Goal: Information Seeking & Learning: Learn about a topic

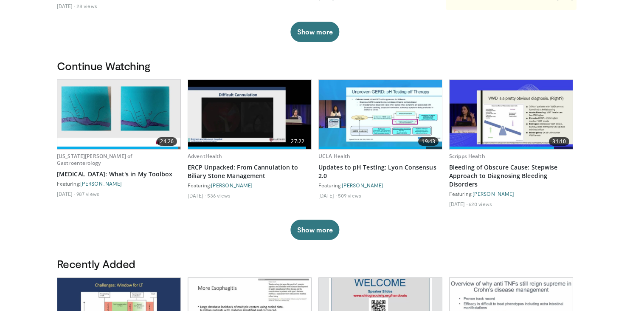
scroll to position [205, 0]
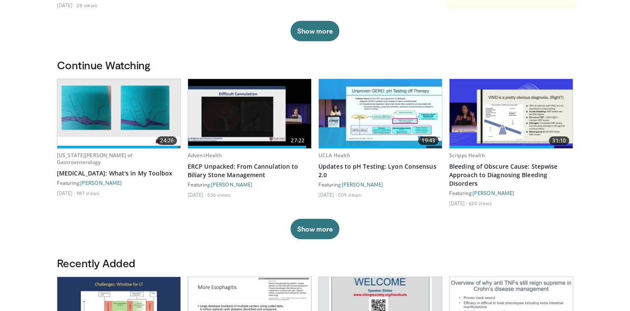
click at [498, 114] on img at bounding box center [511, 113] width 123 height 69
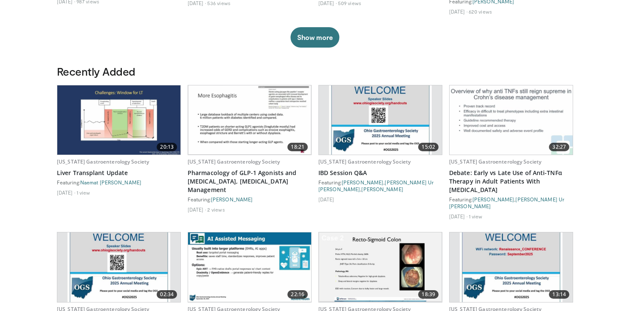
scroll to position [398, 0]
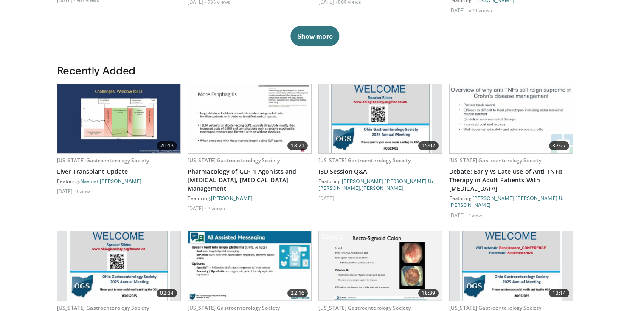
click at [386, 106] on img at bounding box center [380, 118] width 102 height 69
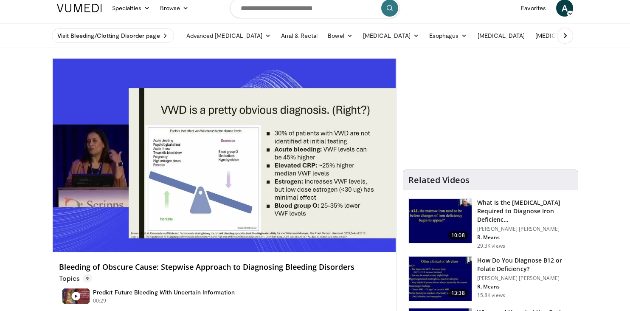
scroll to position [1, 0]
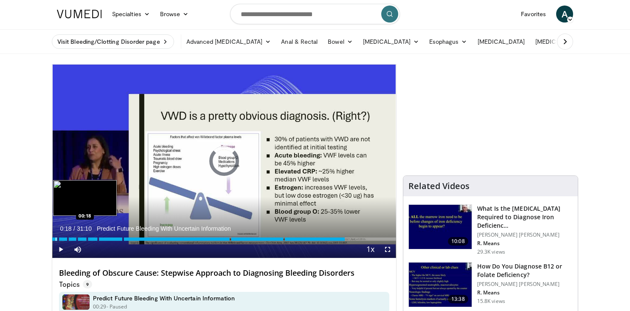
click at [56, 239] on div "Progress Bar" at bounding box center [56, 238] width 1 height 3
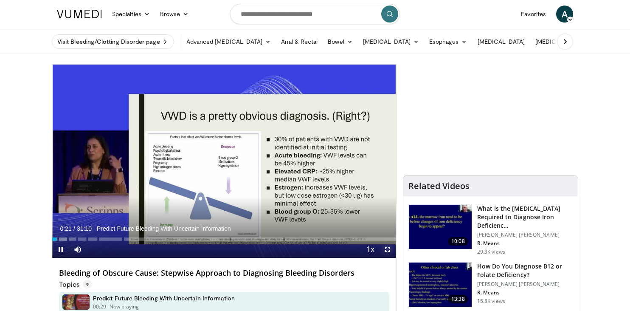
click at [386, 250] on span "Video Player" at bounding box center [387, 249] width 17 height 17
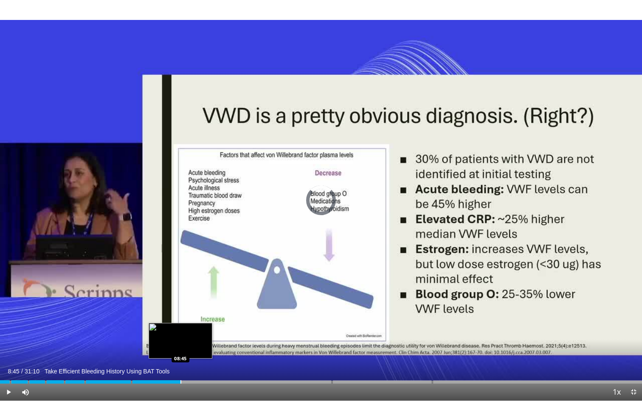
click at [181, 310] on div "Progress Bar" at bounding box center [181, 382] width 1 height 3
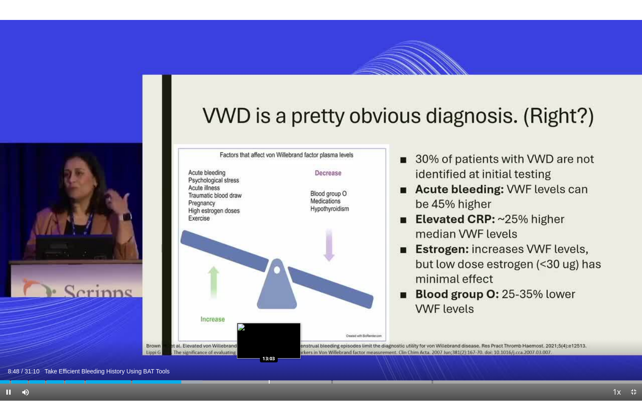
click at [269, 310] on div "Progress Bar" at bounding box center [269, 382] width 1 height 3
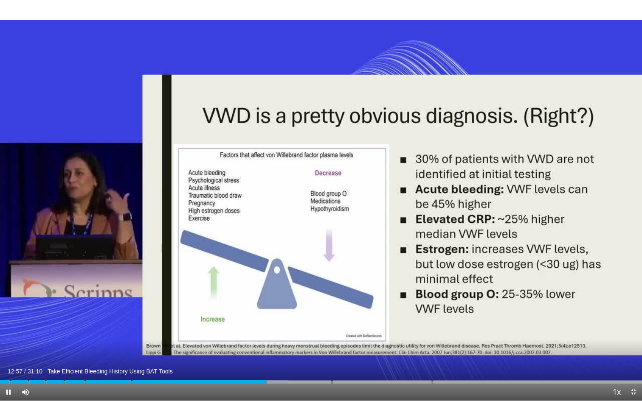
click at [317, 310] on div "Current Time 12:57 / Duration 31:10 Take Efficient Bleeding History Using BAT T…" at bounding box center [321, 392] width 642 height 17
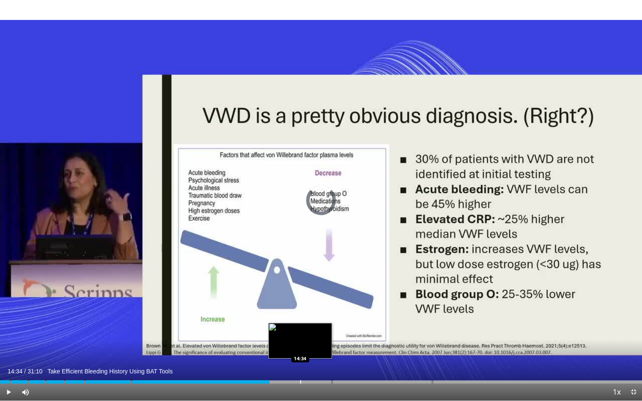
click at [300, 310] on div "Progress Bar" at bounding box center [300, 382] width 1 height 3
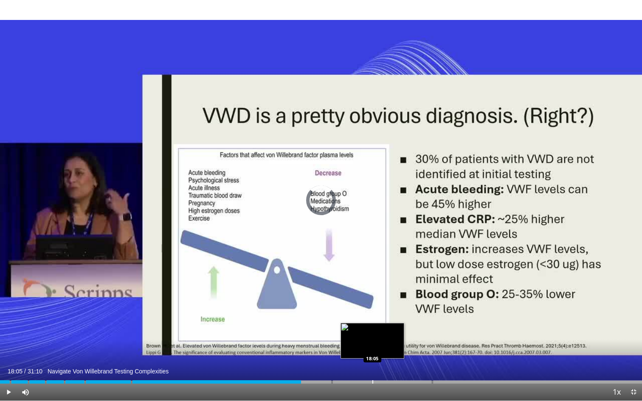
click at [372, 310] on div "Loaded : 0.00% 18:05 18:05" at bounding box center [321, 380] width 642 height 8
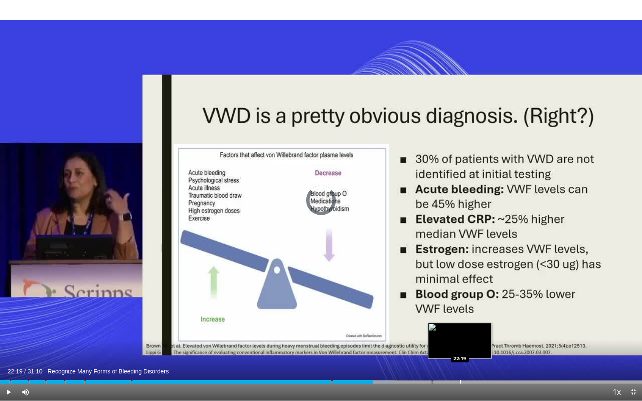
click at [460, 310] on div "Progress Bar" at bounding box center [460, 382] width 1 height 3
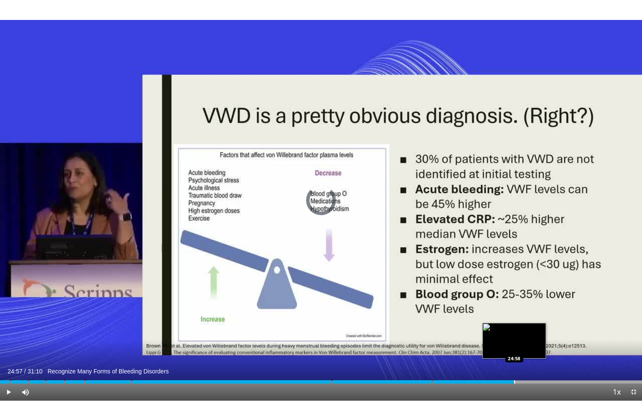
click at [514, 310] on div "Loaded : 0.00% 24:57" at bounding box center [321, 382] width 642 height 3
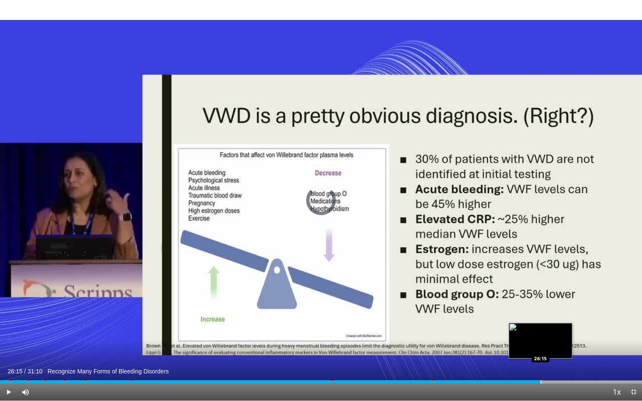
click at [541, 310] on div "Progress Bar" at bounding box center [541, 382] width 1 height 3
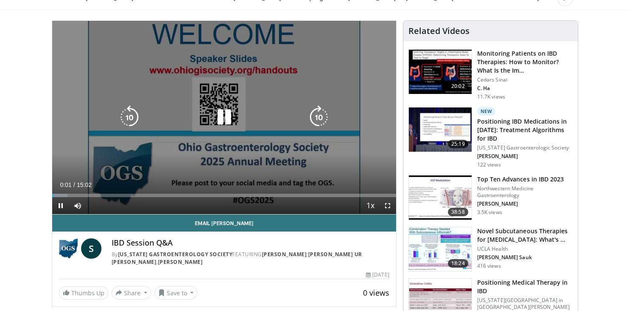
scroll to position [44, 0]
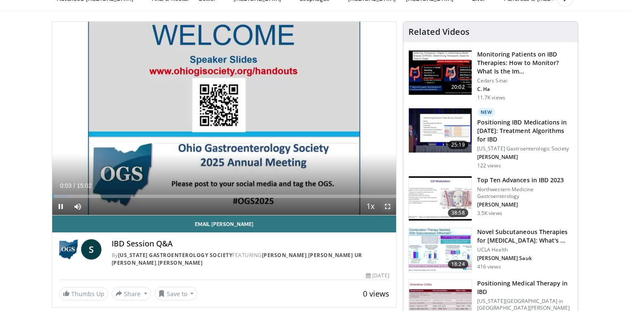
click at [385, 207] on span "Video Player" at bounding box center [387, 206] width 17 height 17
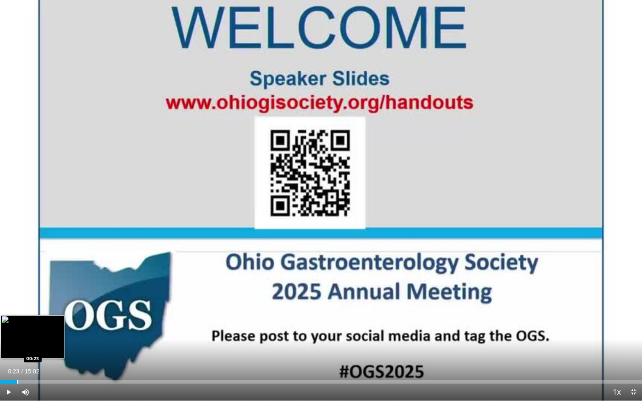
click at [17, 310] on div "Progress Bar" at bounding box center [17, 382] width 1 height 3
click at [33, 310] on div "Progress Bar" at bounding box center [33, 382] width 1 height 3
click at [45, 310] on div "Progress Bar" at bounding box center [45, 382] width 1 height 3
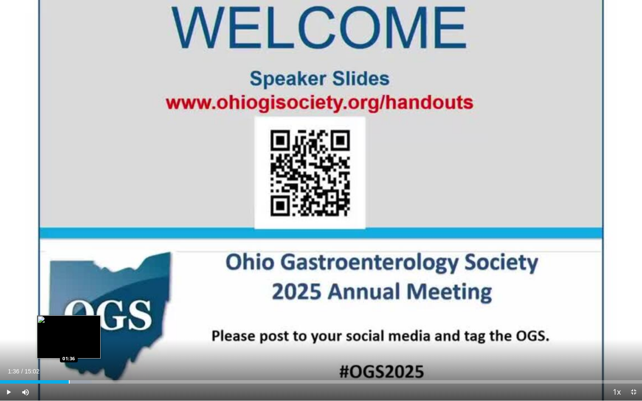
click at [69, 310] on div "Progress Bar" at bounding box center [69, 382] width 1 height 3
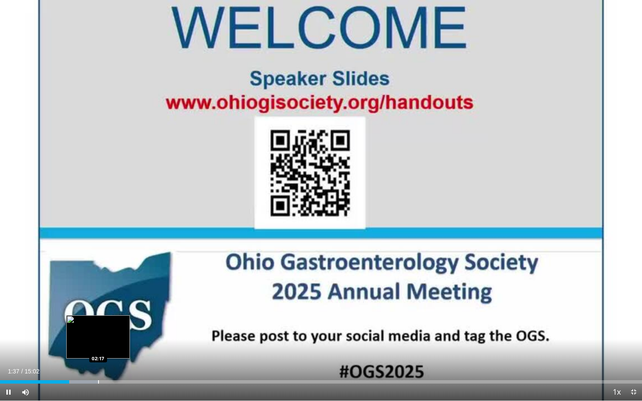
click at [98, 310] on div "Loaded : 15.40% 01:37 02:17" at bounding box center [321, 380] width 642 height 8
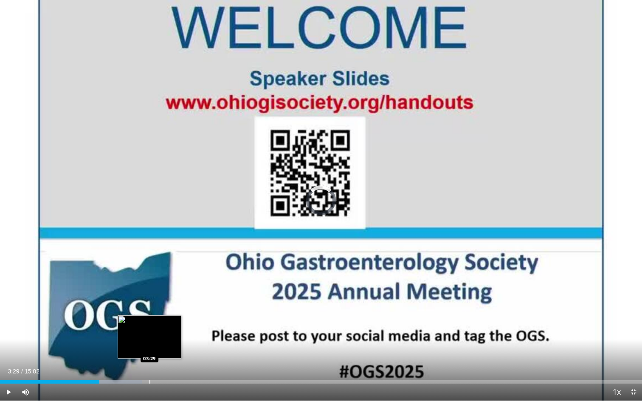
click at [149, 310] on div "Loaded : 22.17% 02:19 03:29" at bounding box center [321, 382] width 642 height 3
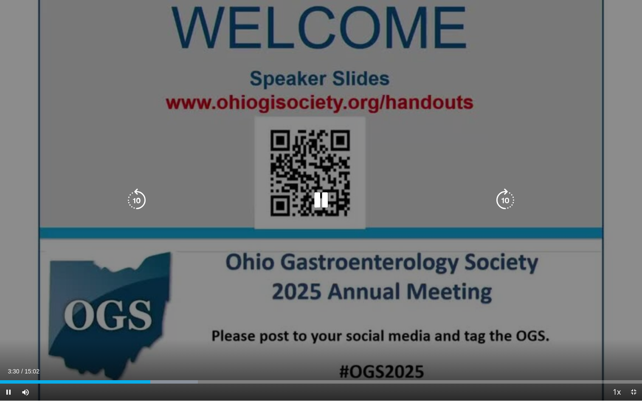
click at [192, 310] on div "Progress Bar" at bounding box center [172, 382] width 49 height 3
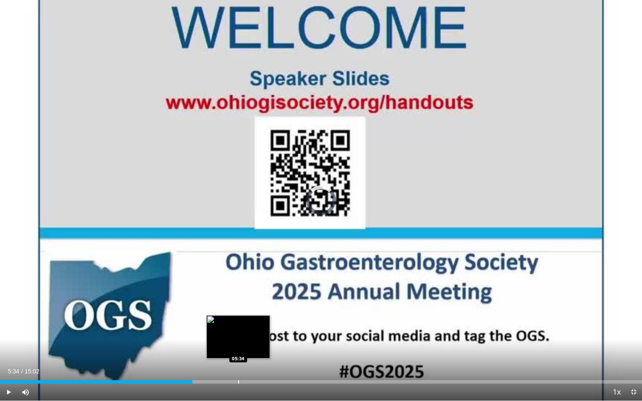
click at [238, 310] on div "Loaded : 0.00% 04:30 05:34" at bounding box center [321, 380] width 642 height 8
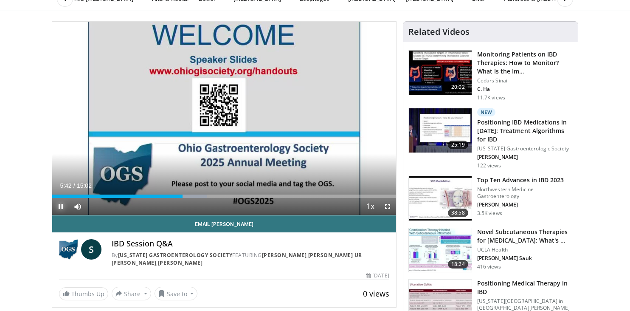
click at [61, 207] on span "Video Player" at bounding box center [60, 206] width 17 height 17
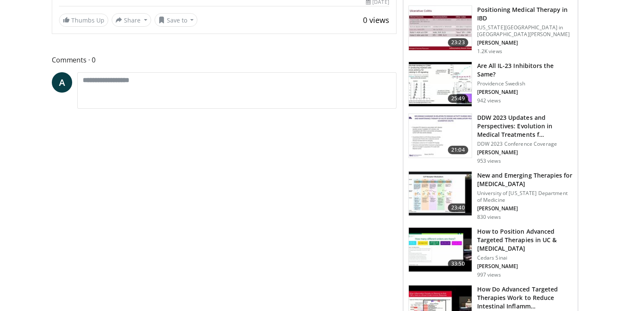
scroll to position [0, 0]
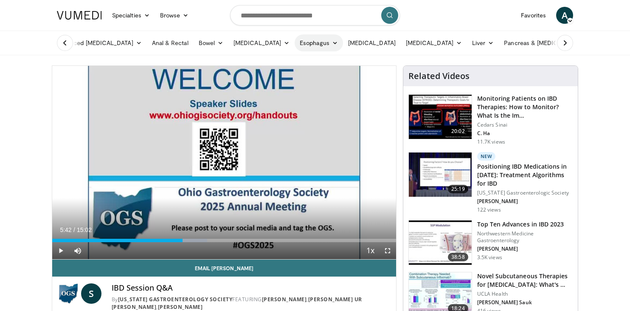
click at [297, 42] on link "Esophagus" at bounding box center [319, 42] width 48 height 17
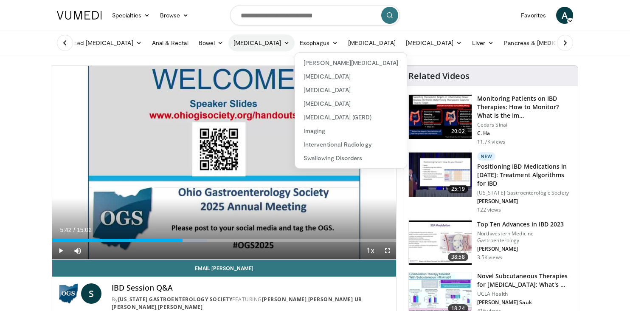
click at [259, 42] on link "[MEDICAL_DATA]" at bounding box center [261, 42] width 66 height 17
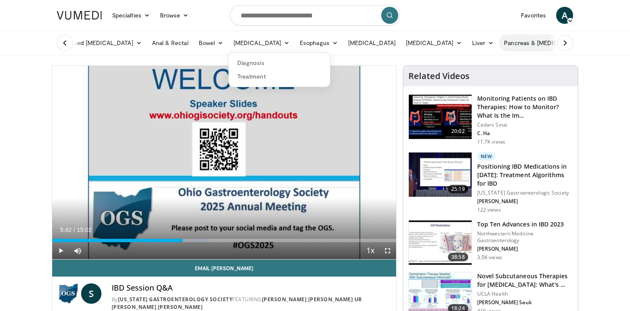
click at [508, 44] on link "Pancreas & [MEDICAL_DATA]" at bounding box center [548, 42] width 99 height 17
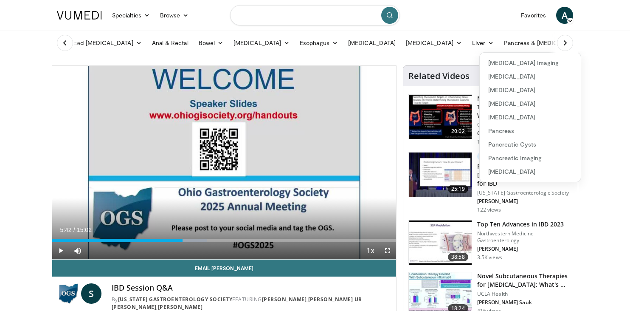
click at [324, 17] on input "Search topics, interventions" at bounding box center [315, 15] width 170 height 20
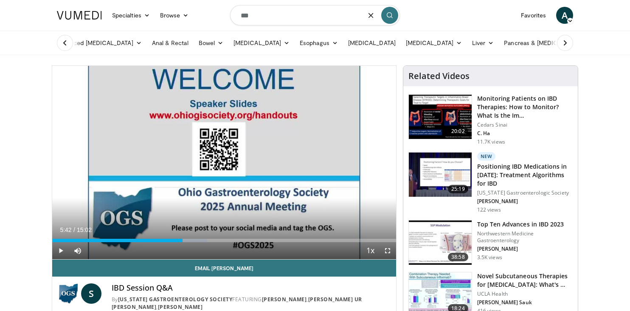
type input "****"
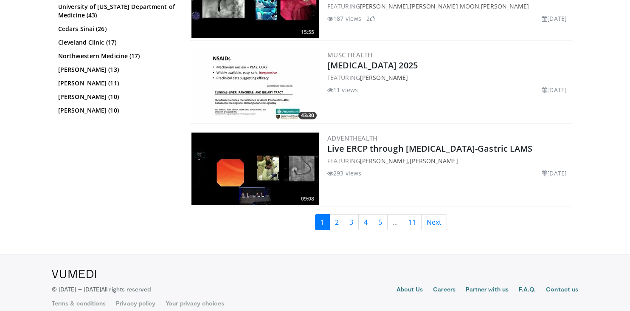
scroll to position [2128, 0]
click at [336, 224] on link "2" at bounding box center [337, 222] width 15 height 16
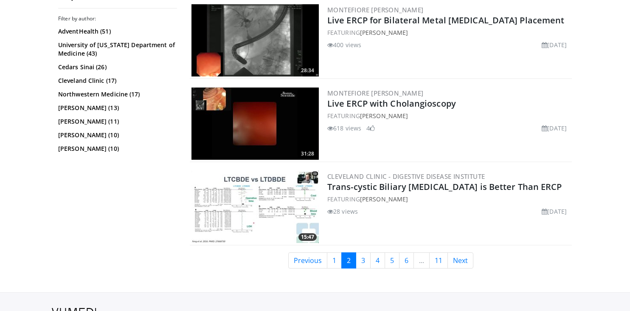
scroll to position [2007, 0]
click at [364, 255] on link "3" at bounding box center [363, 260] width 15 height 16
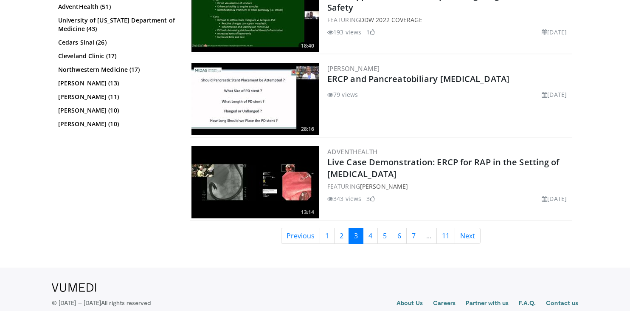
scroll to position [2115, 0]
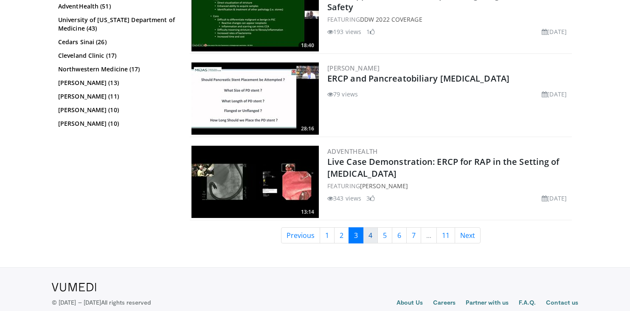
click at [370, 240] on link "4" at bounding box center [370, 235] width 15 height 16
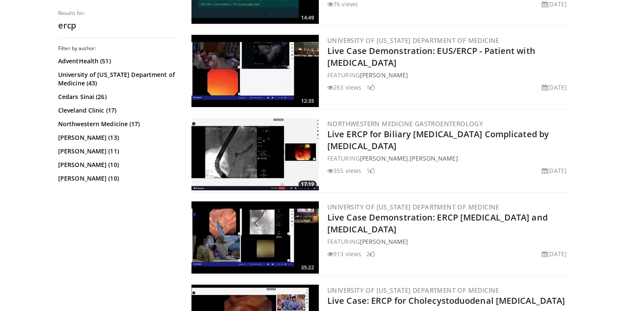
scroll to position [563, 0]
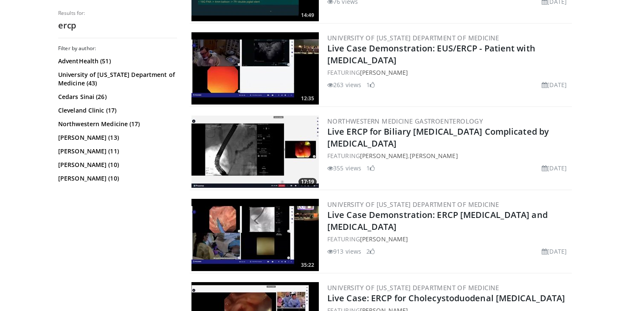
click at [369, 209] on div "University of [US_STATE] Department of Medicine Live Case Demonstration: ERCP […" at bounding box center [448, 235] width 243 height 72
click at [369, 210] on link "Live Case Demonstration: ERCP [MEDICAL_DATA] and [MEDICAL_DATA]" at bounding box center [437, 220] width 220 height 23
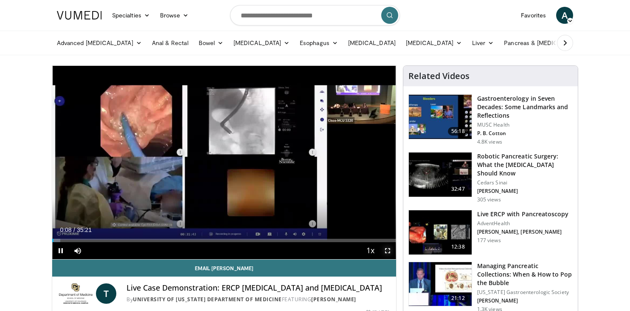
click at [389, 251] on span "Video Player" at bounding box center [387, 250] width 17 height 17
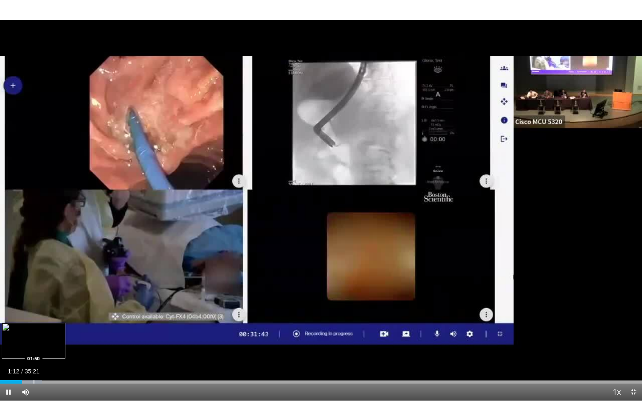
click at [33, 310] on video-js "**********" at bounding box center [321, 200] width 642 height 401
click at [8, 310] on span "Video Player" at bounding box center [8, 392] width 17 height 17
click at [11, 310] on span "Video Player" at bounding box center [8, 392] width 17 height 17
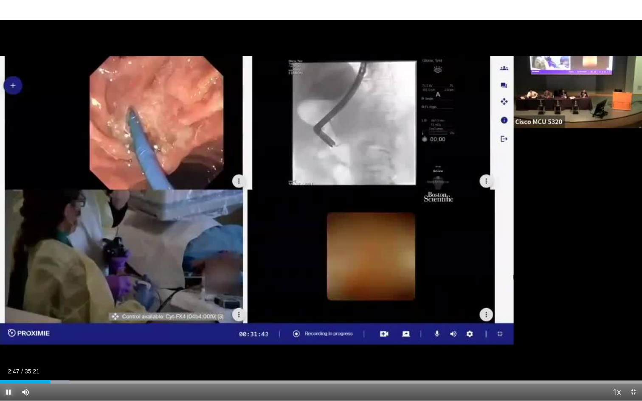
click at [10, 310] on span "Video Player" at bounding box center [8, 392] width 17 height 17
click at [88, 310] on div "Progress Bar" at bounding box center [88, 382] width 1 height 3
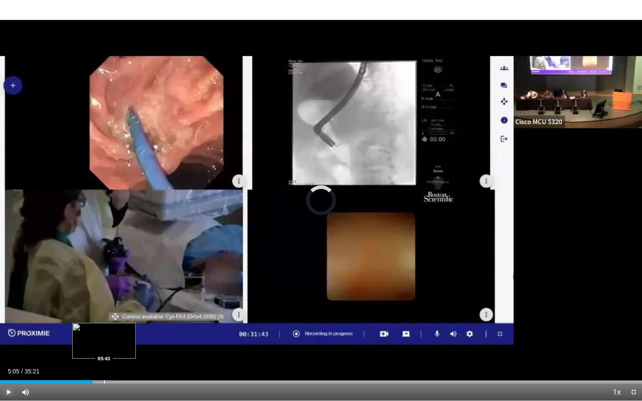
click at [104, 310] on div "Progress Bar" at bounding box center [104, 382] width 1 height 3
click at [116, 310] on div "Loaded : 21.04% 06:23 06:23" at bounding box center [321, 380] width 642 height 8
click at [120, 310] on div "Progress Bar" at bounding box center [120, 382] width 1 height 3
click at [130, 310] on div "Progress Bar" at bounding box center [130, 382] width 1 height 3
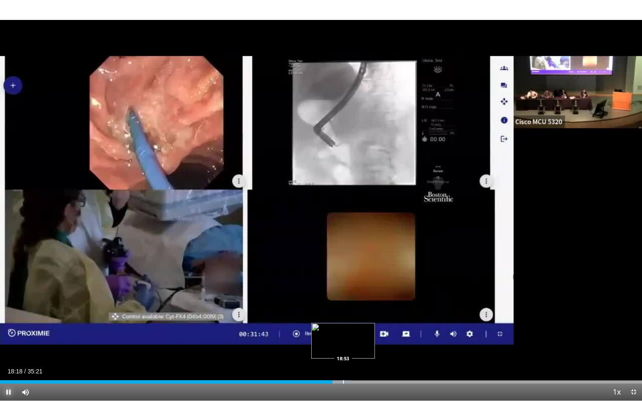
click at [343, 310] on div "Loaded : 54.67% 18:18 18:53" at bounding box center [321, 380] width 642 height 8
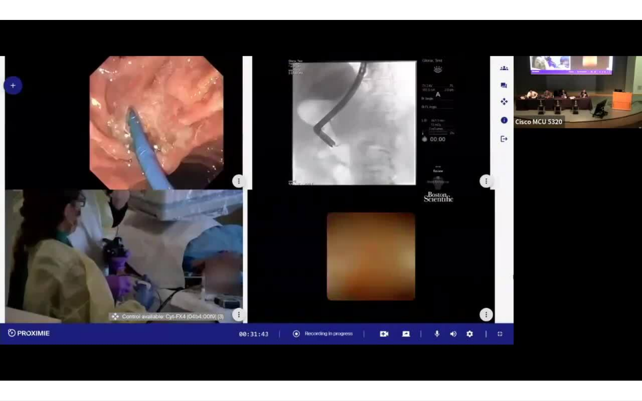
click at [344, 310] on div "Progress Bar" at bounding box center [343, 382] width 1 height 3
click at [375, 310] on video-js "**********" at bounding box center [321, 200] width 642 height 401
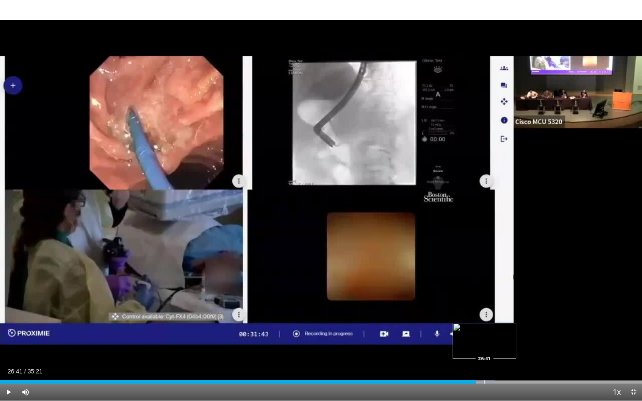
click at [485, 310] on div "Progress Bar" at bounding box center [485, 382] width 1 height 3
click at [482, 310] on div "Progress Bar" at bounding box center [482, 382] width 1 height 3
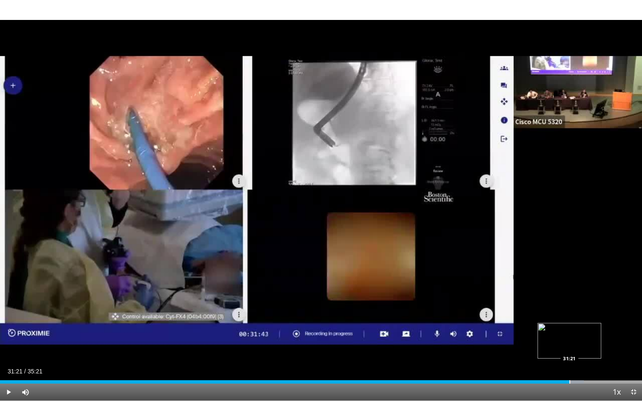
click at [569, 310] on div "Loaded : 90.97% 31:21 31:21" at bounding box center [321, 382] width 642 height 3
click at [568, 310] on div "Progress Bar" at bounding box center [568, 382] width 1 height 3
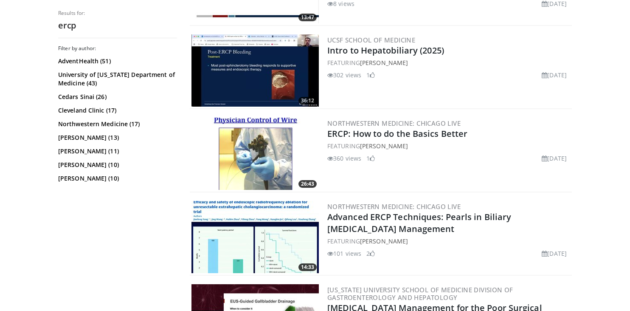
scroll to position [1727, 0]
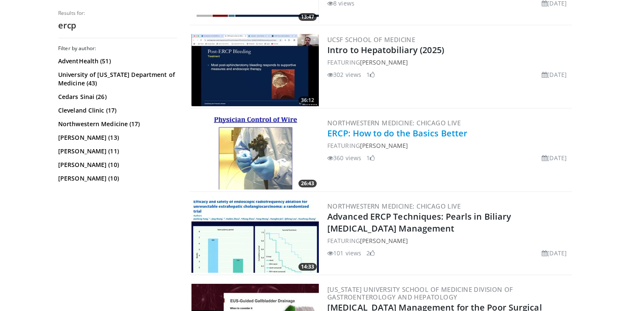
click at [458, 136] on link "ERCP: How to do the Basics Better" at bounding box center [397, 132] width 140 height 11
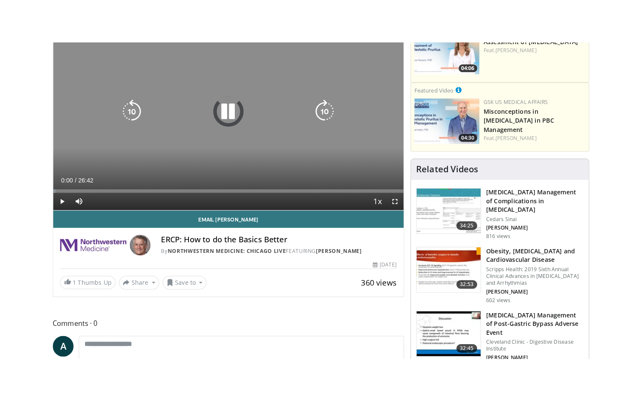
scroll to position [161, 0]
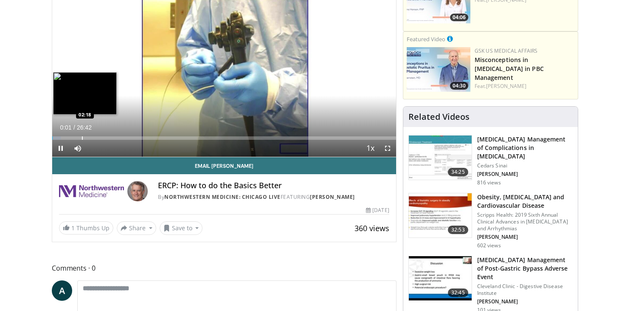
click at [82, 136] on div "Progress Bar" at bounding box center [82, 137] width 1 height 3
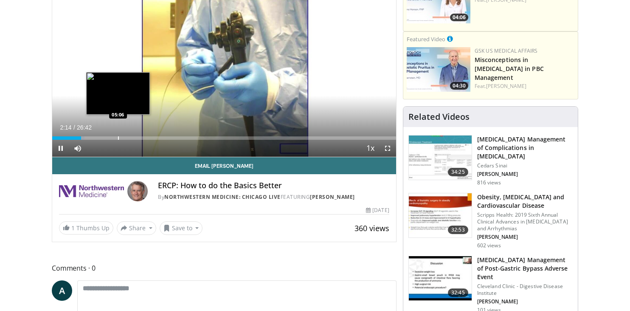
click at [117, 136] on div "Loaded : 9.34% 02:14 05:06" at bounding box center [224, 136] width 344 height 8
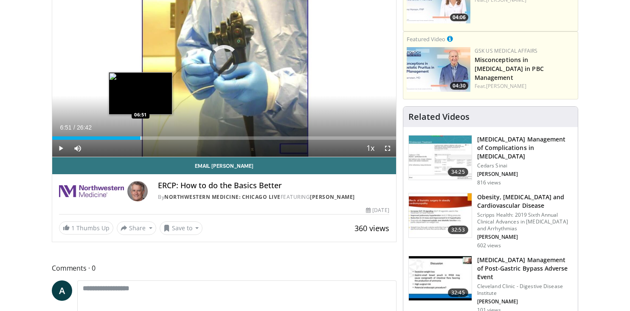
click at [141, 137] on div "Progress Bar" at bounding box center [141, 137] width 1 height 3
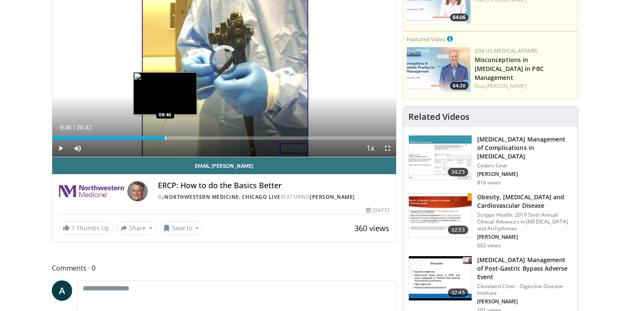
click at [165, 139] on div "Progress Bar" at bounding box center [165, 137] width 1 height 3
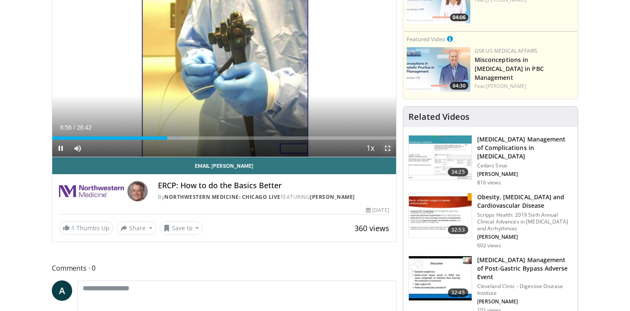
click at [386, 150] on span "Video Player" at bounding box center [387, 148] width 17 height 17
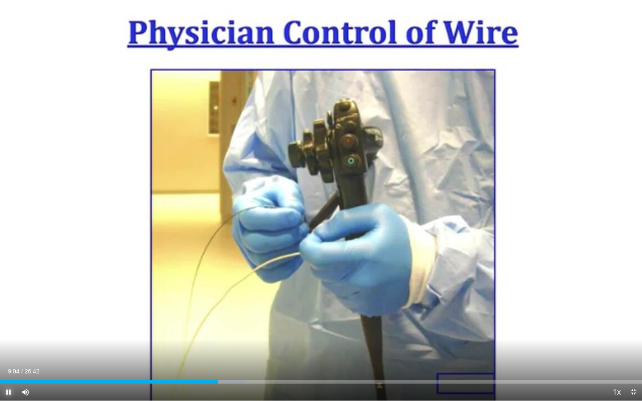
click at [7, 310] on span "Video Player" at bounding box center [8, 392] width 17 height 17
click at [8, 310] on span "Video Player" at bounding box center [8, 392] width 17 height 17
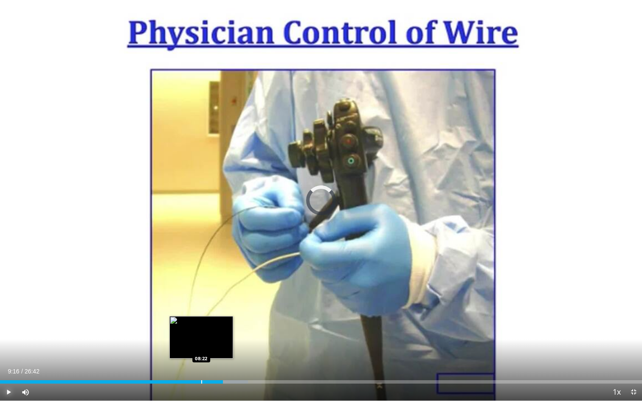
click at [201, 310] on div "Loaded : 38.64% 09:16 08:22" at bounding box center [321, 380] width 642 height 8
click at [187, 310] on div "Progress Bar" at bounding box center [187, 382] width 1 height 3
click at [193, 310] on div "Progress Bar" at bounding box center [193, 382] width 1 height 3
click at [200, 310] on div "Loaded : 34.27% 08:19 08:19" at bounding box center [321, 382] width 642 height 3
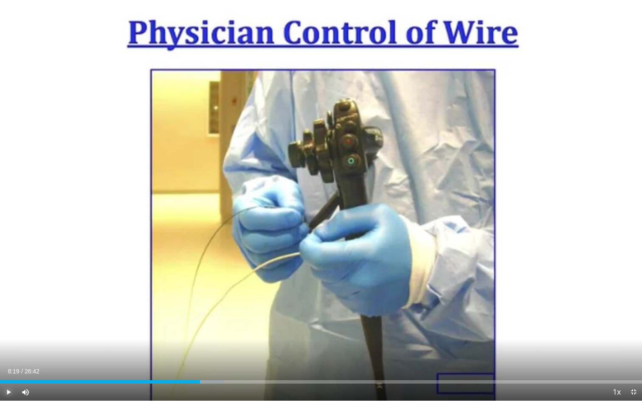
click at [7, 310] on span "Video Player" at bounding box center [8, 392] width 17 height 17
click at [10, 310] on span "Video Player" at bounding box center [8, 392] width 17 height 17
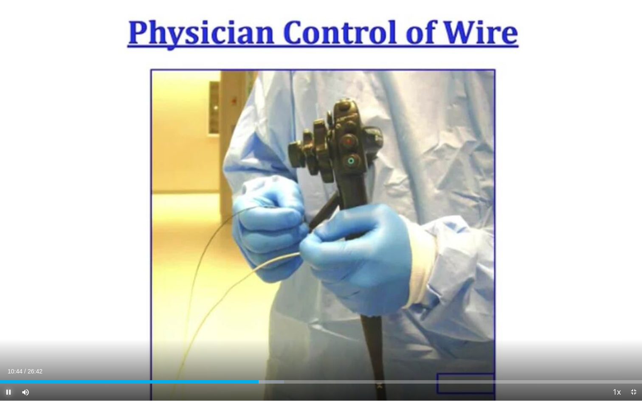
click at [8, 310] on span "Video Player" at bounding box center [8, 392] width 17 height 17
click at [9, 310] on span "Video Player" at bounding box center [8, 392] width 17 height 17
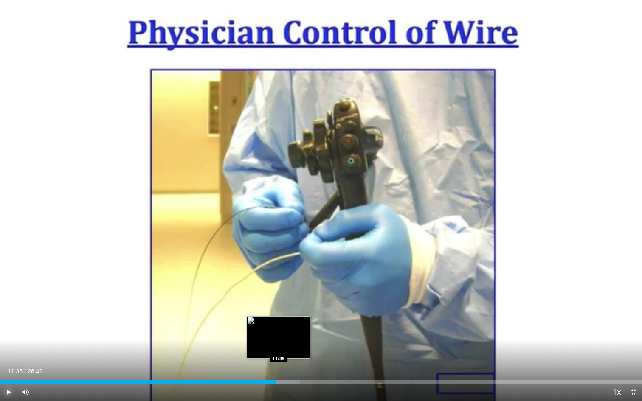
click at [279, 310] on div "Progress Bar" at bounding box center [279, 382] width 1 height 3
click at [282, 310] on div "Progress Bar" at bounding box center [282, 382] width 1 height 3
click at [280, 310] on div "Progress Bar" at bounding box center [280, 382] width 1 height 3
click at [9, 310] on span "Video Player" at bounding box center [8, 392] width 17 height 17
click at [8, 310] on span "Video Player" at bounding box center [8, 392] width 17 height 17
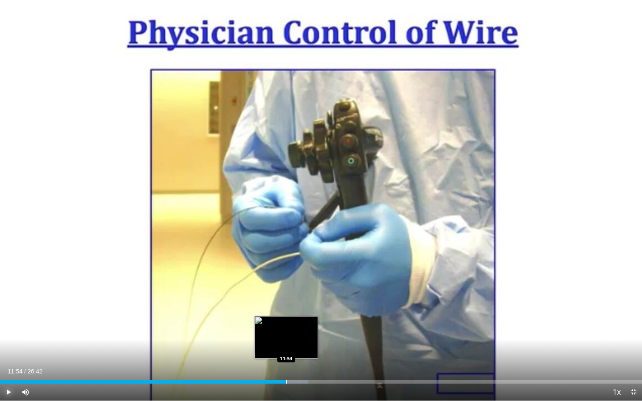
click at [286, 310] on div "Progress Bar" at bounding box center [286, 382] width 1 height 3
click at [299, 310] on div "Loaded : 48.61% 12:25 12:25" at bounding box center [321, 380] width 642 height 8
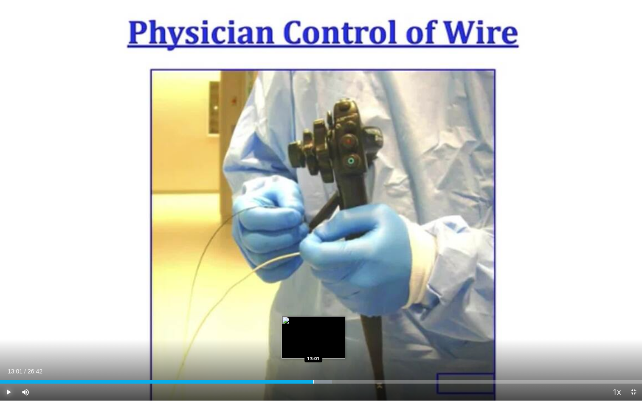
click at [313, 310] on div "Progress Bar" at bounding box center [313, 382] width 1 height 3
click at [320, 310] on div "Progress Bar" at bounding box center [320, 382] width 1 height 3
click at [326, 310] on div "Progress Bar" at bounding box center [326, 382] width 1 height 3
click at [336, 310] on video-js "**********" at bounding box center [321, 200] width 642 height 401
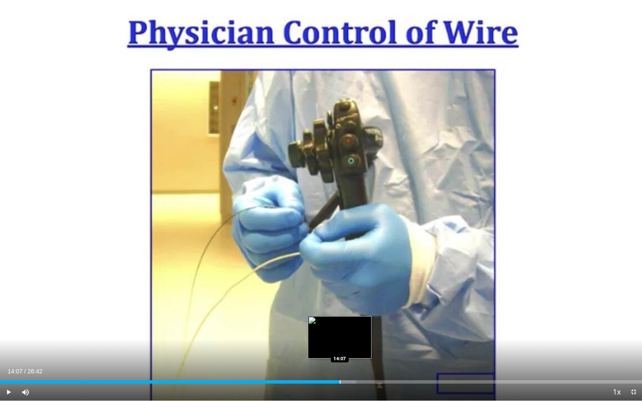
click at [340, 310] on div "Progress Bar" at bounding box center [340, 382] width 1 height 3
click at [347, 310] on div "Progress Bar" at bounding box center [347, 382] width 1 height 3
click at [355, 310] on div "Progress Bar" at bounding box center [355, 382] width 1 height 3
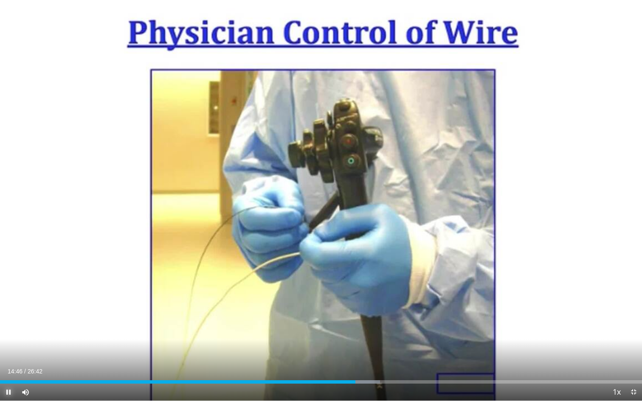
click at [10, 310] on span "Video Player" at bounding box center [8, 392] width 17 height 17
click at [350, 310] on div "Progress Bar" at bounding box center [350, 382] width 1 height 3
click at [347, 310] on div "Progress Bar" at bounding box center [347, 382] width 1 height 3
click at [7, 310] on span "Video Player" at bounding box center [8, 392] width 17 height 17
click at [11, 310] on span "Video Player" at bounding box center [8, 392] width 17 height 17
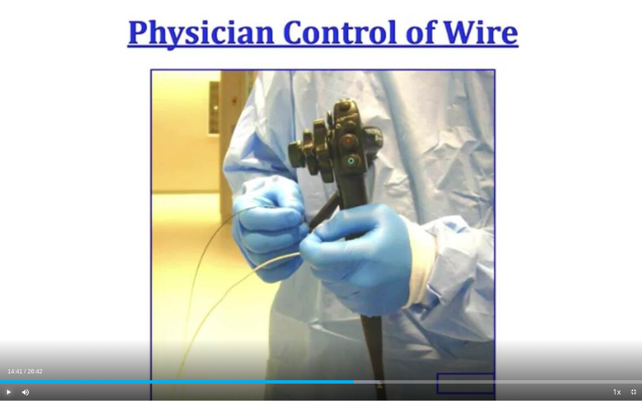
click at [11, 310] on span "Video Player" at bounding box center [8, 392] width 17 height 17
click at [8, 310] on span "Video Player" at bounding box center [8, 392] width 17 height 17
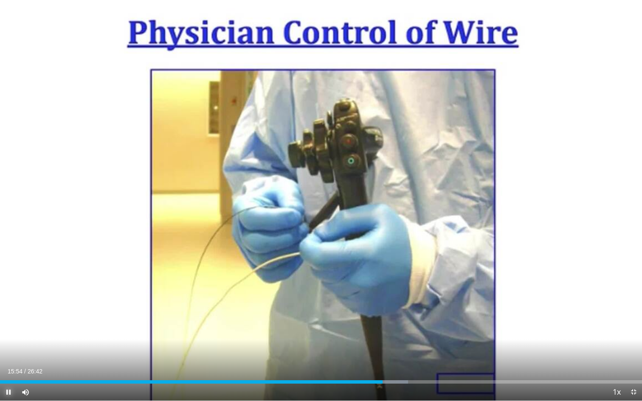
click at [10, 310] on span "Video Player" at bounding box center [8, 392] width 17 height 17
click at [12, 310] on span "Video Player" at bounding box center [8, 392] width 17 height 17
click at [402, 310] on div "Progress Bar" at bounding box center [402, 382] width 1 height 3
click at [405, 310] on div "Progress Bar" at bounding box center [405, 382] width 1 height 3
click at [408, 310] on div "Progress Bar" at bounding box center [408, 382] width 1 height 3
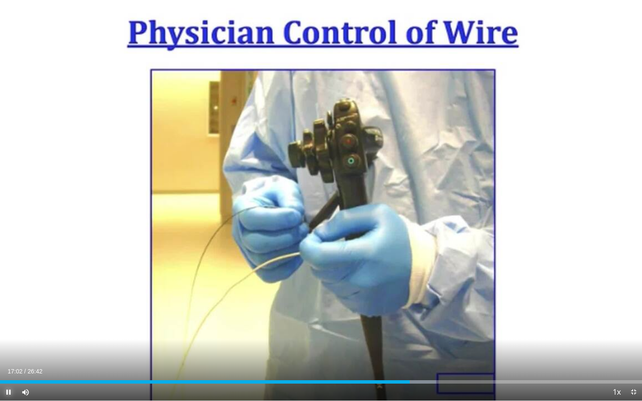
click at [7, 310] on span "Video Player" at bounding box center [8, 392] width 17 height 17
click at [6, 310] on span "Video Player" at bounding box center [8, 392] width 17 height 17
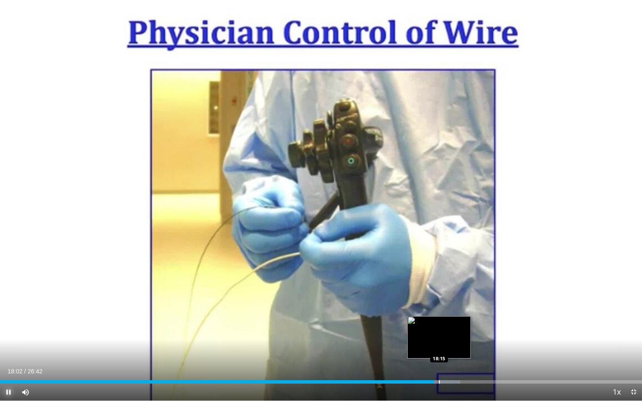
click at [439, 310] on div "Progress Bar" at bounding box center [439, 382] width 1 height 3
click at [450, 310] on div "Loaded : 72.29% 18:16 18:42" at bounding box center [321, 380] width 642 height 8
click at [457, 310] on div "Loaded : 74.35% 19:01 19:01" at bounding box center [321, 380] width 642 height 8
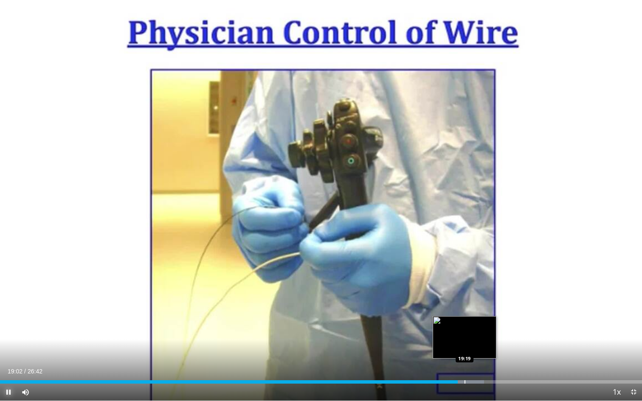
click at [464, 310] on div "Loaded : 75.41% 19:02 19:19" at bounding box center [321, 380] width 642 height 8
click at [478, 310] on div "Progress Bar" at bounding box center [478, 382] width 1 height 3
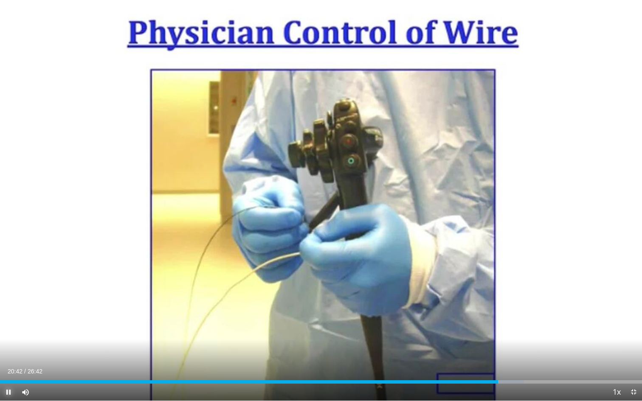
click at [12, 310] on span "Video Player" at bounding box center [8, 392] width 17 height 17
click at [11, 310] on span "Video Player" at bounding box center [8, 392] width 17 height 17
click at [8, 310] on span "Video Player" at bounding box center [8, 392] width 17 height 17
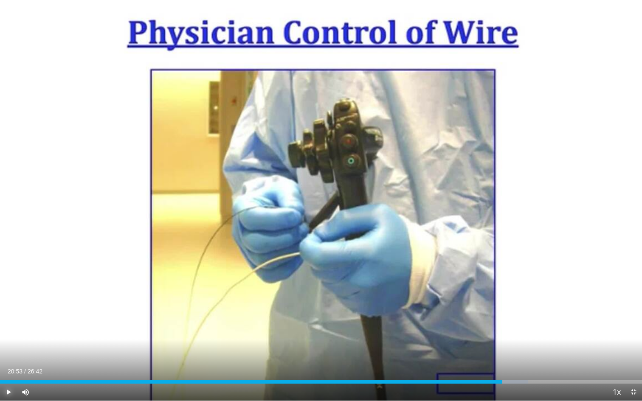
click at [8, 310] on span "Video Player" at bounding box center [8, 392] width 17 height 17
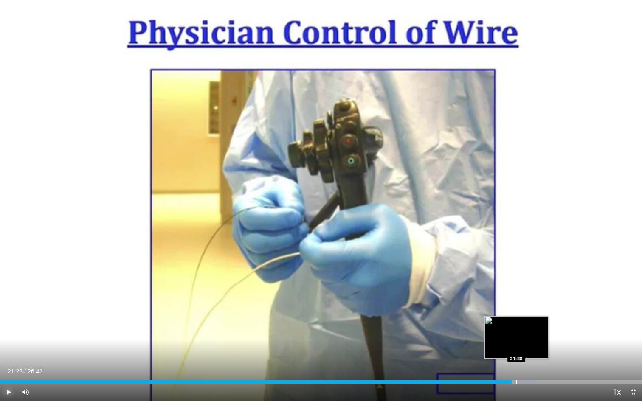
click at [516, 310] on div "Progress Bar" at bounding box center [516, 382] width 1 height 3
click at [537, 310] on div "Progress Bar" at bounding box center [537, 382] width 1 height 3
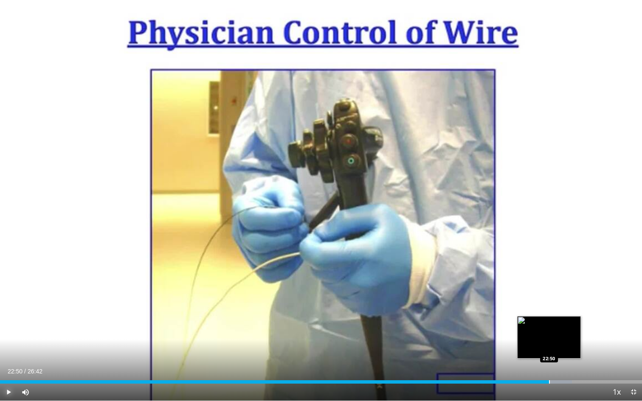
click at [549, 310] on div "Progress Bar" at bounding box center [549, 382] width 1 height 3
click at [553, 310] on div "Progress Bar" at bounding box center [553, 382] width 1 height 3
click at [568, 310] on video-js "**********" at bounding box center [321, 200] width 642 height 401
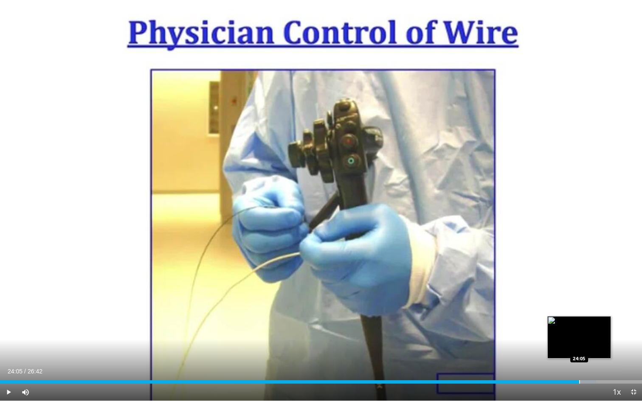
click at [579, 310] on div "Progress Bar" at bounding box center [579, 382] width 1 height 3
click at [589, 310] on div "Progress Bar" at bounding box center [589, 382] width 1 height 3
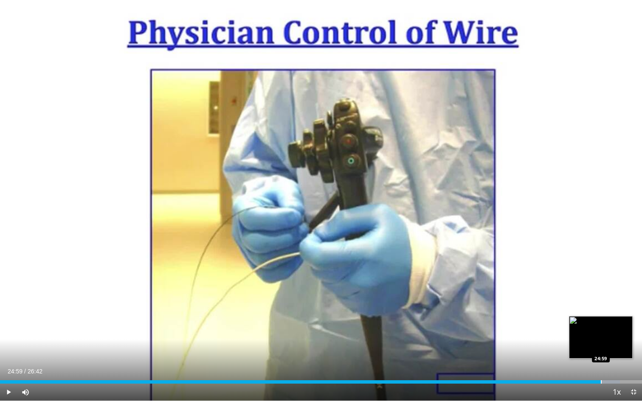
click at [601, 310] on div "Progress Bar" at bounding box center [601, 382] width 1 height 3
click at [607, 310] on div "Progress Bar" at bounding box center [607, 382] width 1 height 3
click at [615, 310] on video-js "**********" at bounding box center [321, 200] width 642 height 401
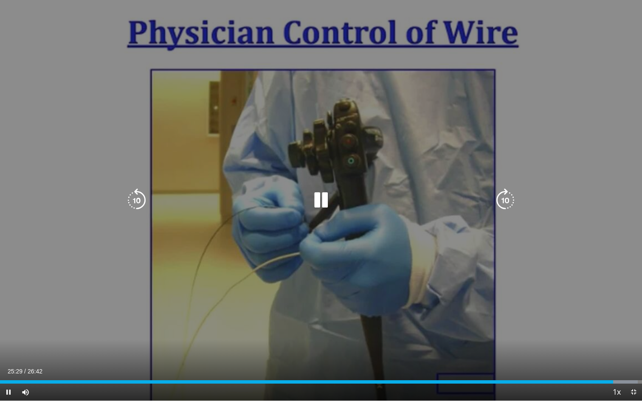
click at [626, 310] on video-js "**********" at bounding box center [321, 200] width 642 height 401
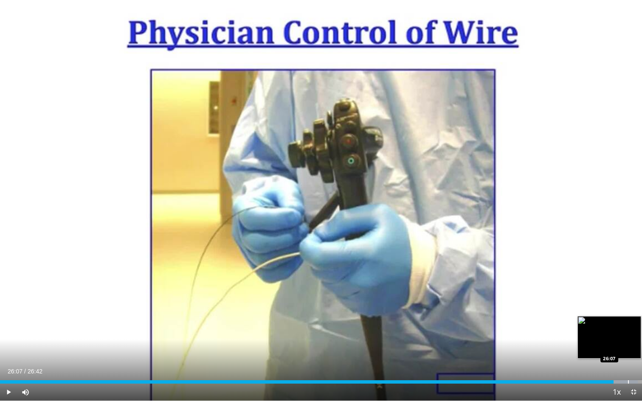
click at [628, 310] on div "Loaded : 99.34% 25:31 26:07" at bounding box center [321, 380] width 642 height 8
click at [630, 310] on div "Progress Bar" at bounding box center [638, 382] width 1 height 3
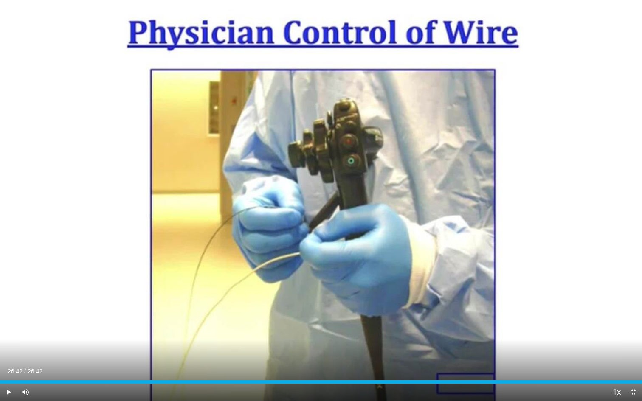
click at [630, 310] on div "Progress Bar" at bounding box center [642, 382] width 1 height 3
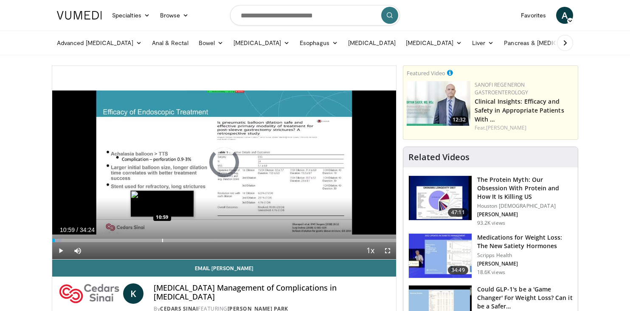
click at [162, 237] on div "Loaded : 2.88% 00:14 10:59" at bounding box center [224, 238] width 344 height 8
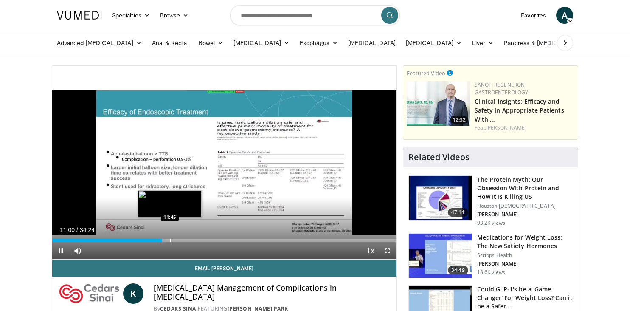
click at [170, 238] on div "Loaded : 32.95% 11:00 11:45" at bounding box center [224, 238] width 344 height 8
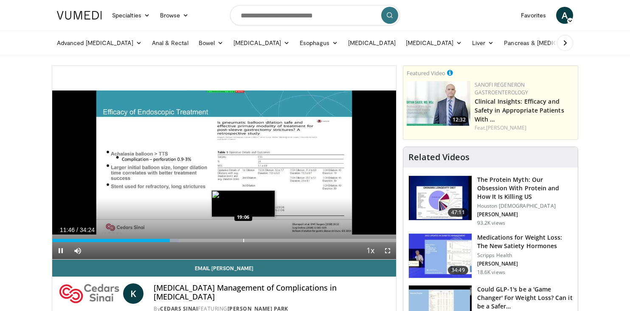
click at [243, 241] on div "Progress Bar" at bounding box center [243, 240] width 1 height 3
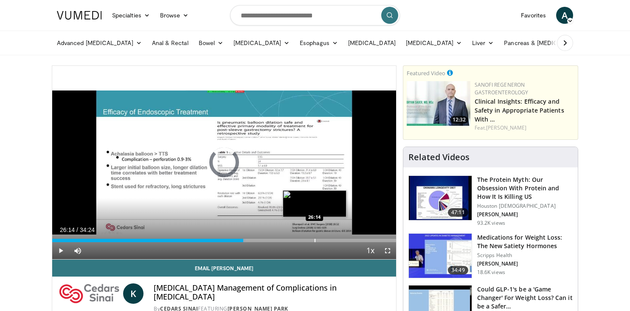
click at [315, 239] on div "Progress Bar" at bounding box center [315, 240] width 1 height 3
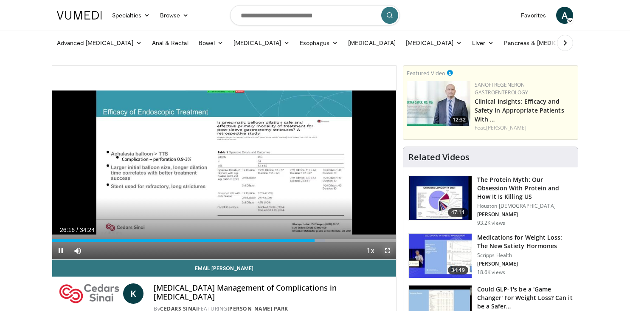
click at [381, 245] on span "Video Player" at bounding box center [387, 250] width 17 height 17
